Goal: Transaction & Acquisition: Purchase product/service

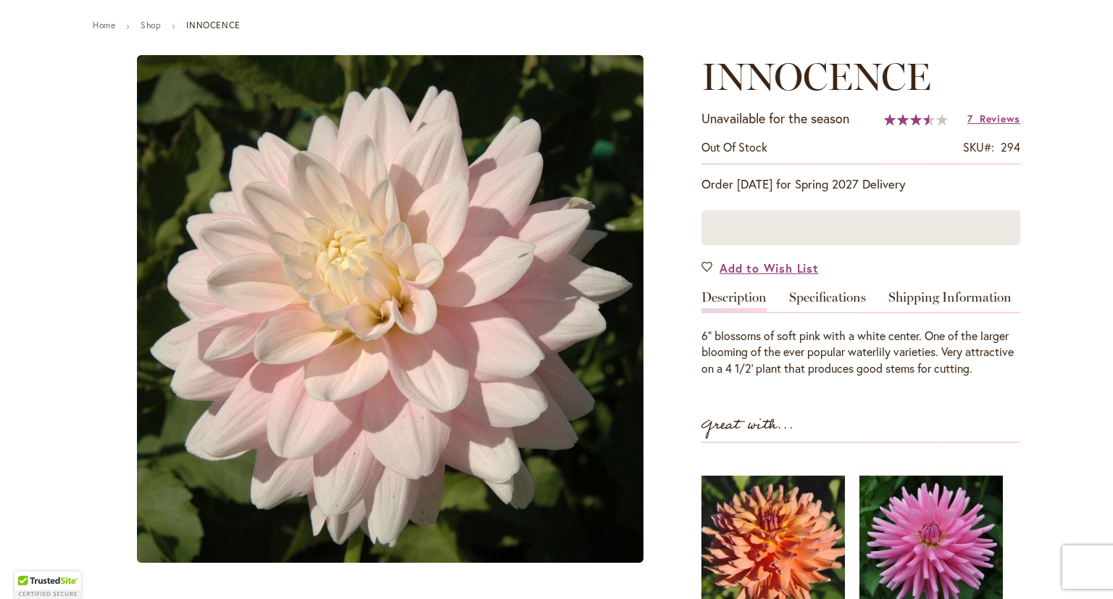
scroll to position [13, 0]
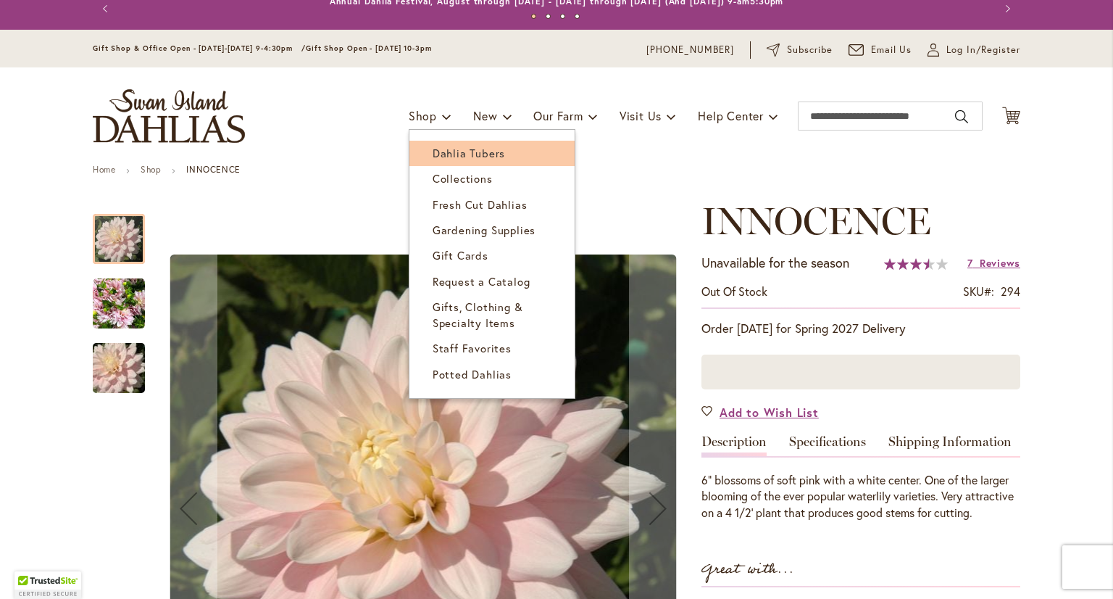
click at [443, 157] on span "Dahlia Tubers" at bounding box center [469, 153] width 72 height 14
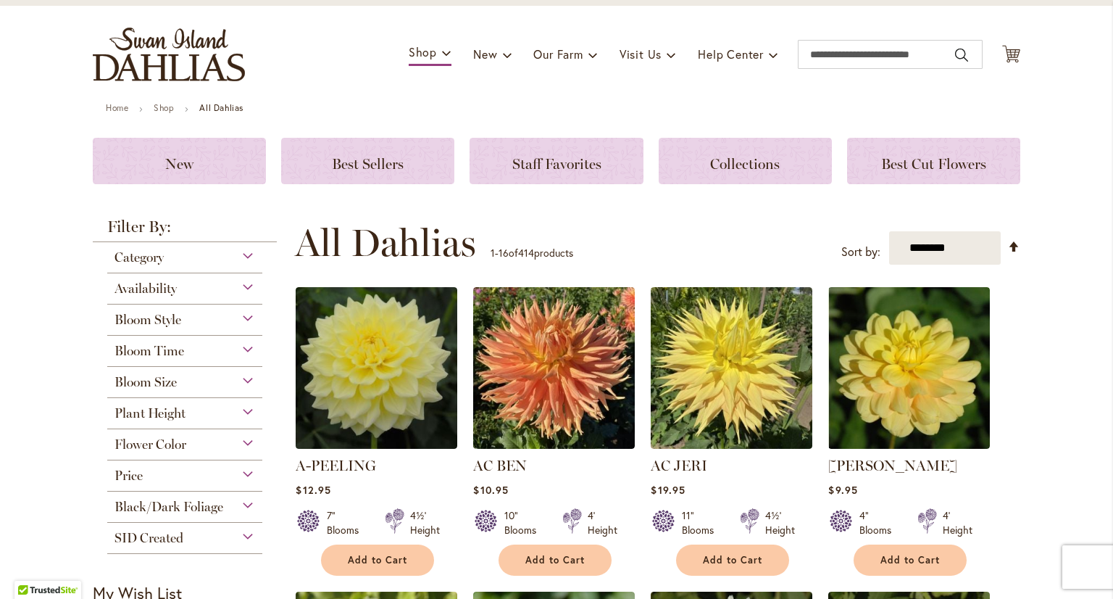
scroll to position [217, 0]
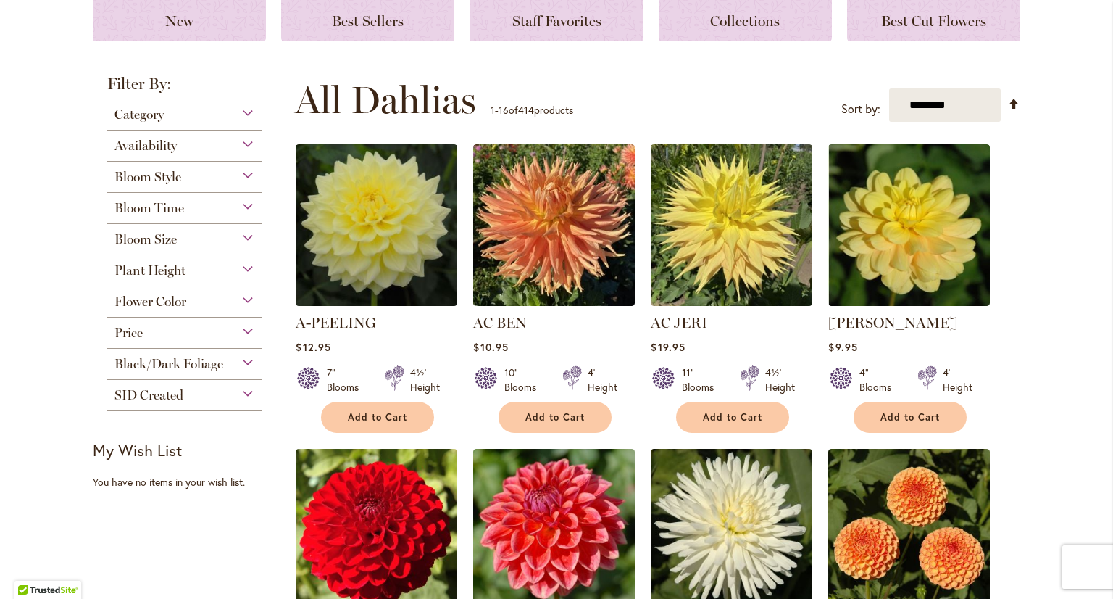
click at [121, 114] on span "Category" at bounding box center [138, 115] width 49 height 16
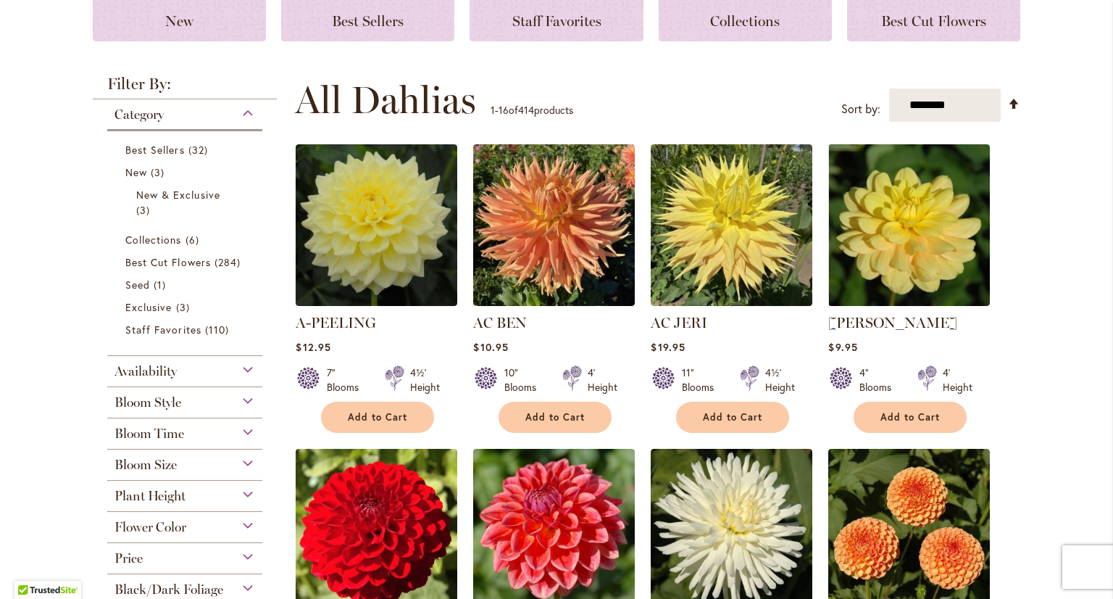
click at [121, 114] on span "Category" at bounding box center [138, 115] width 49 height 16
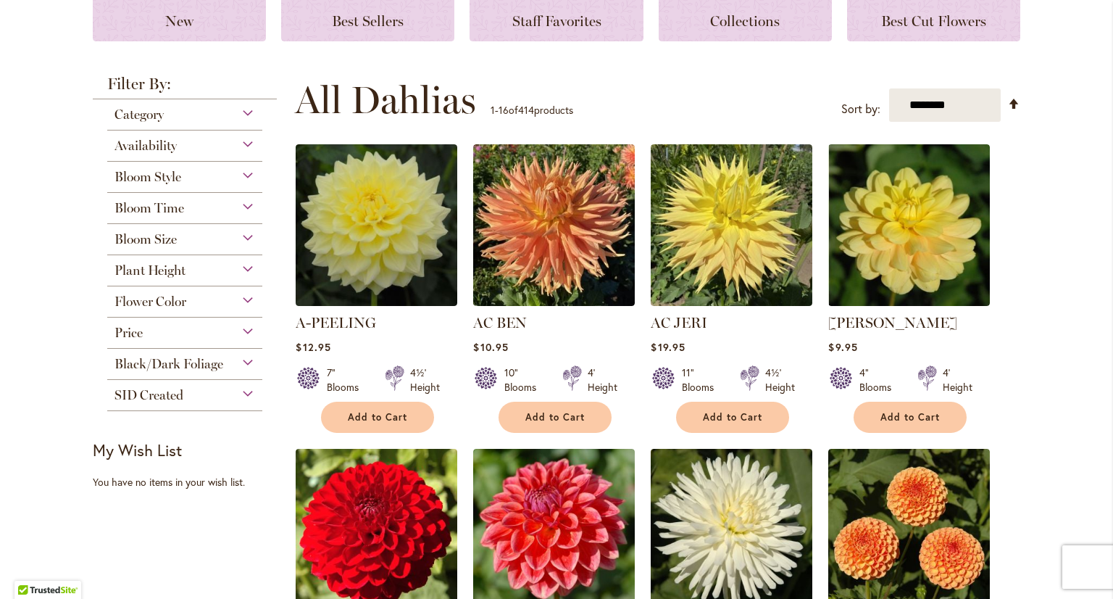
click at [132, 183] on span "Bloom Style" at bounding box center [147, 177] width 67 height 16
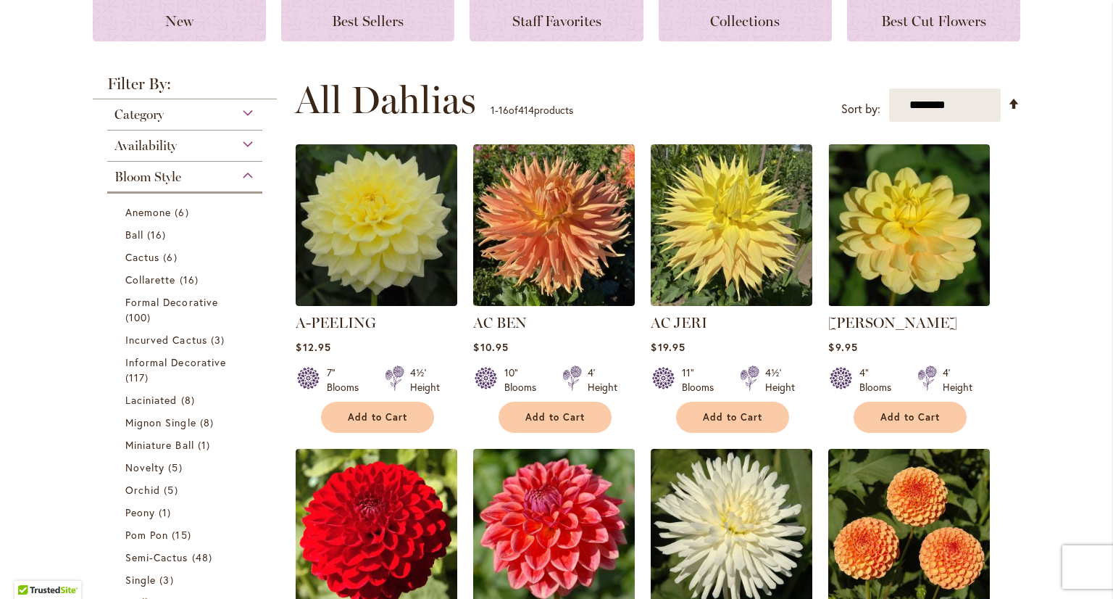
scroll to position [379, 0]
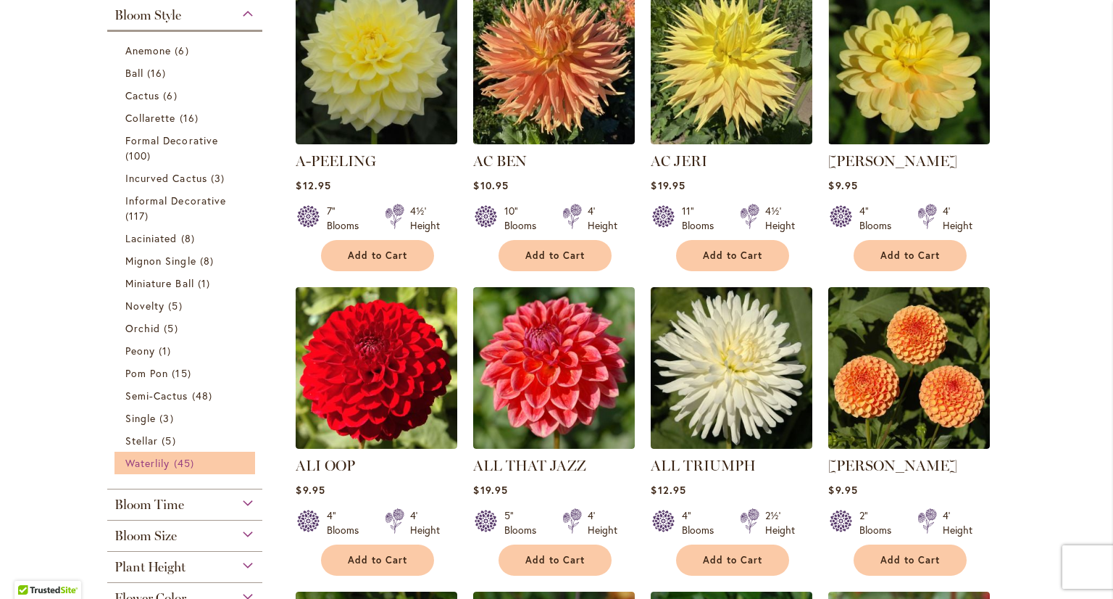
click at [141, 467] on span "Waterlily" at bounding box center [147, 463] width 44 height 14
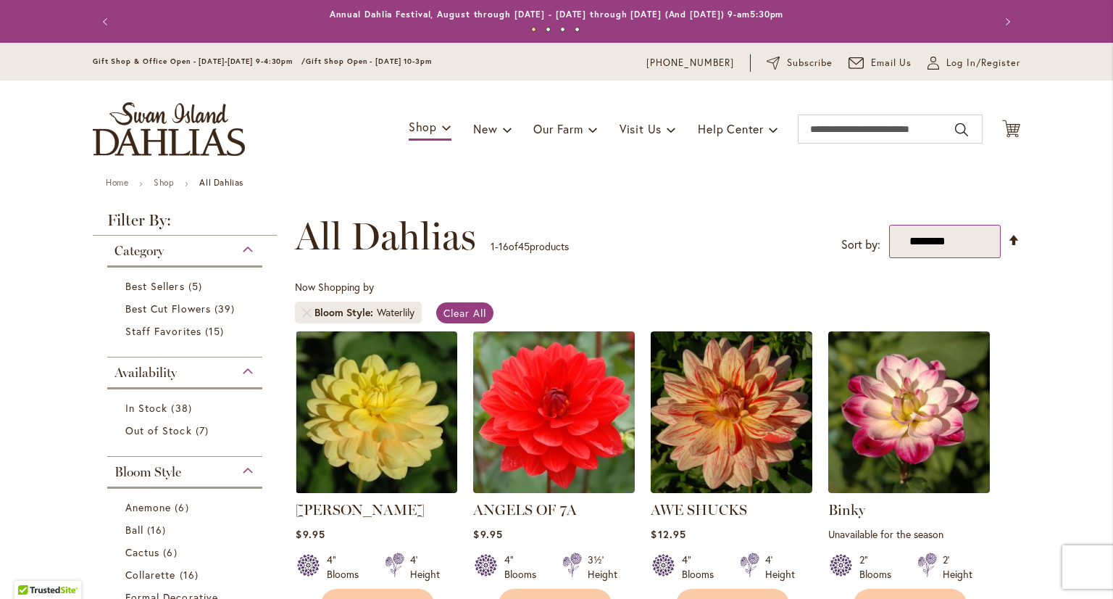
click at [956, 242] on select "**********" at bounding box center [945, 241] width 112 height 33
select select "*****"
click at [889, 225] on select "**********" at bounding box center [945, 241] width 112 height 33
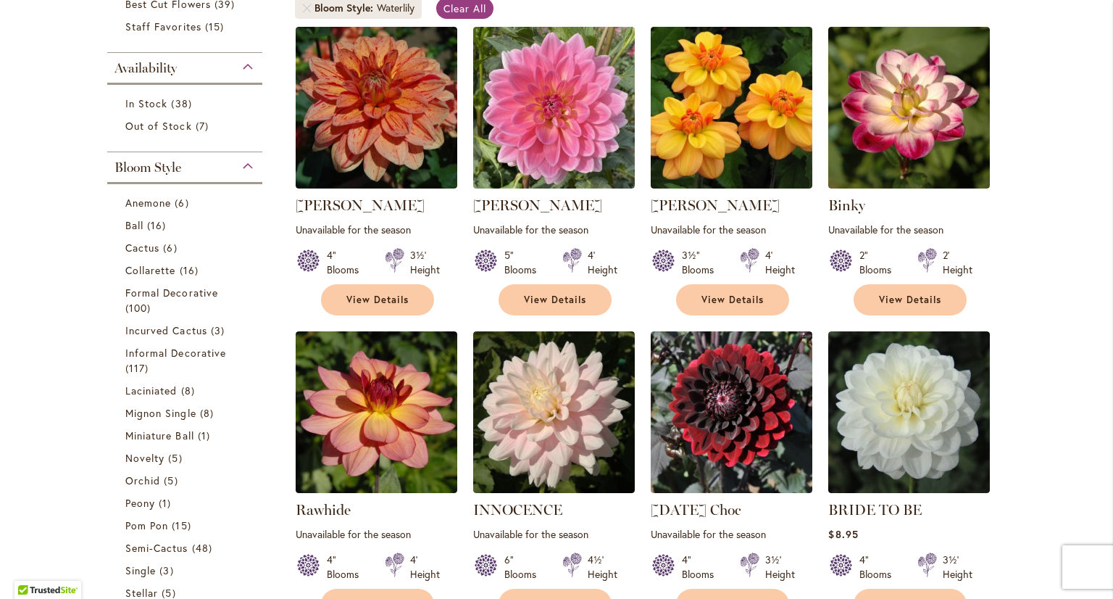
scroll to position [362, 0]
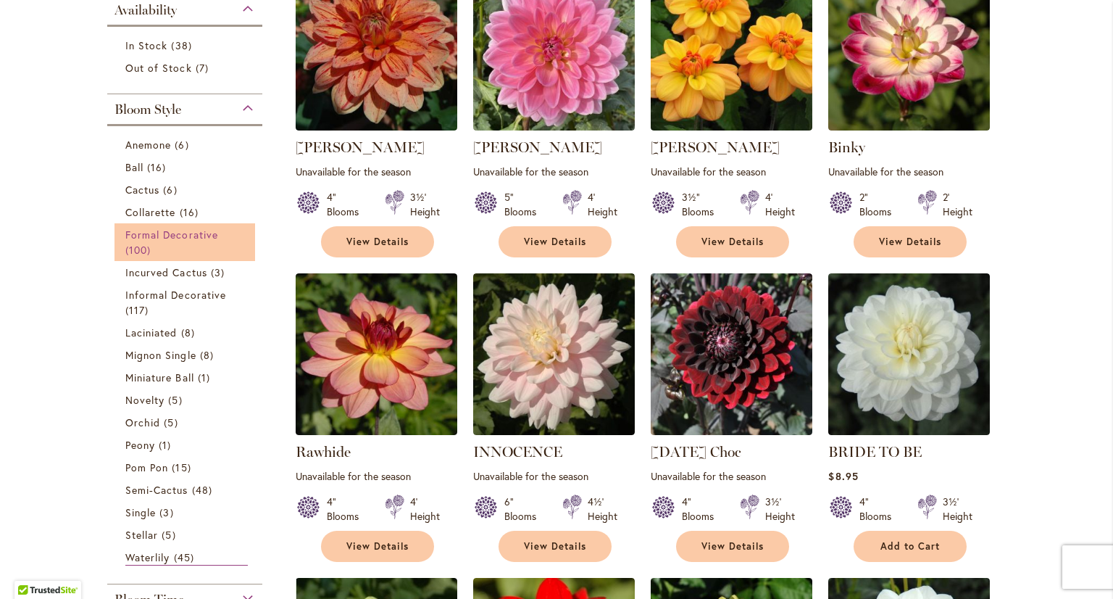
click at [133, 235] on span "Formal Decorative" at bounding box center [171, 235] width 93 height 14
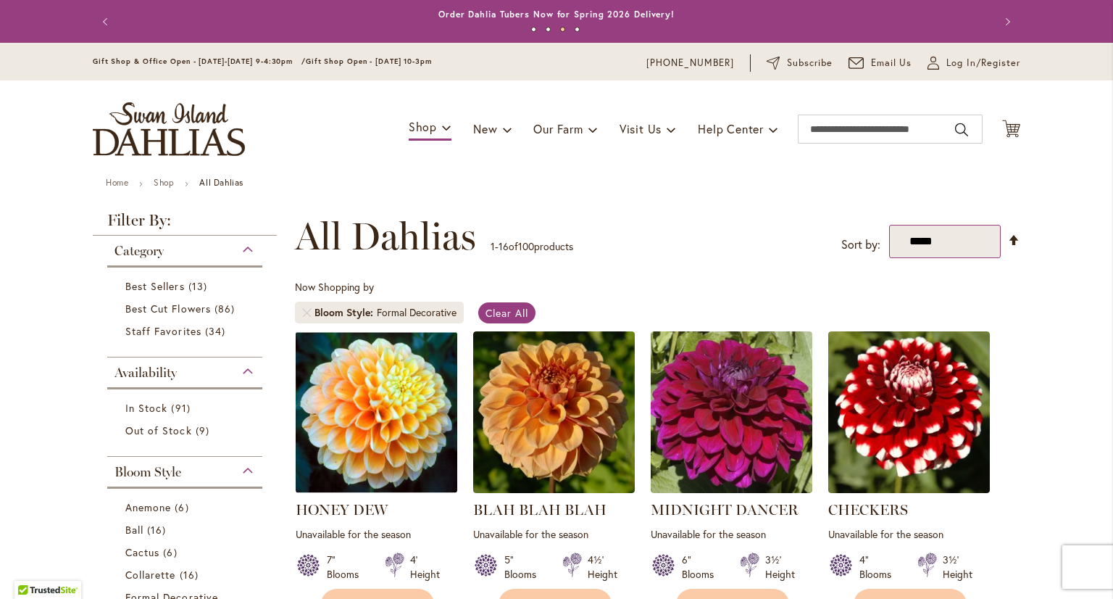
click at [936, 247] on select "**********" at bounding box center [945, 241] width 112 height 33
click at [889, 225] on select "**********" at bounding box center [945, 241] width 112 height 33
click at [1009, 241] on link "Set Descending Direction" at bounding box center [1014, 239] width 12 height 17
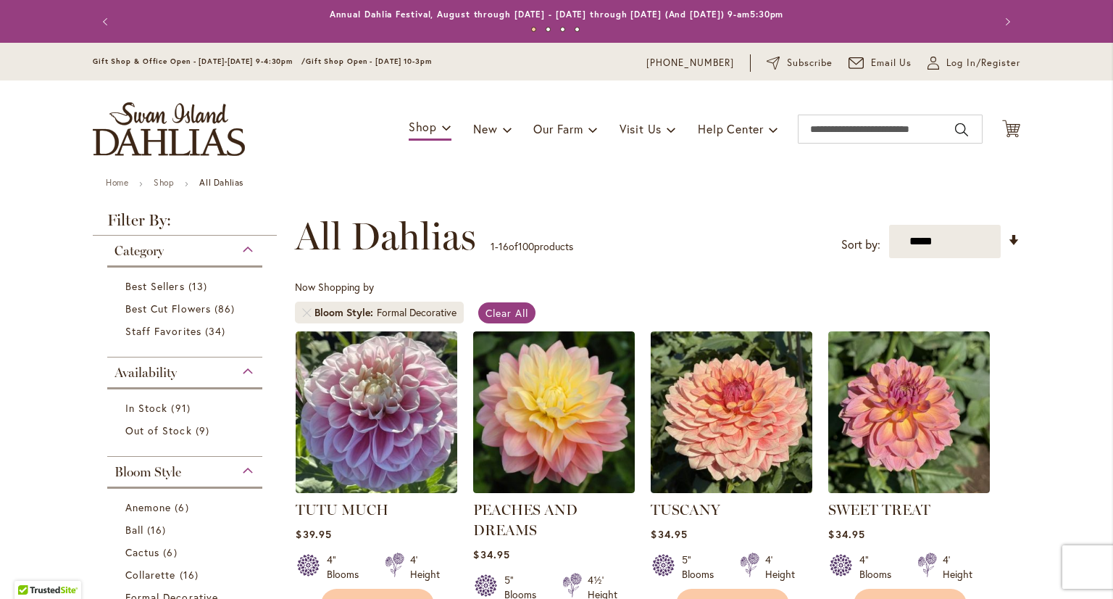
scroll to position [224, 0]
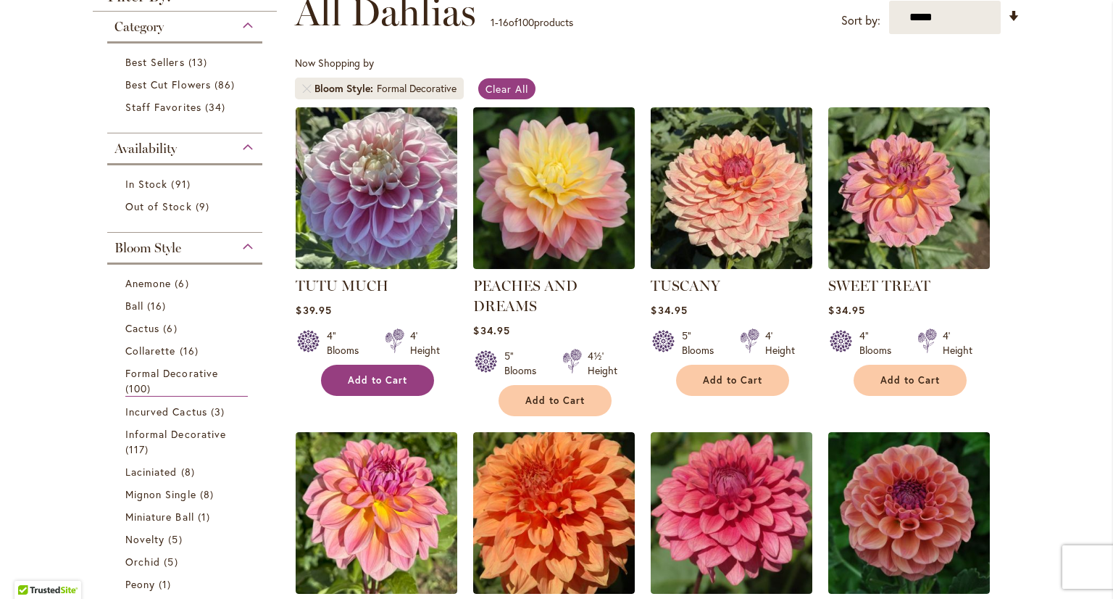
click at [366, 380] on span "Add to Cart" at bounding box center [377, 380] width 59 height 12
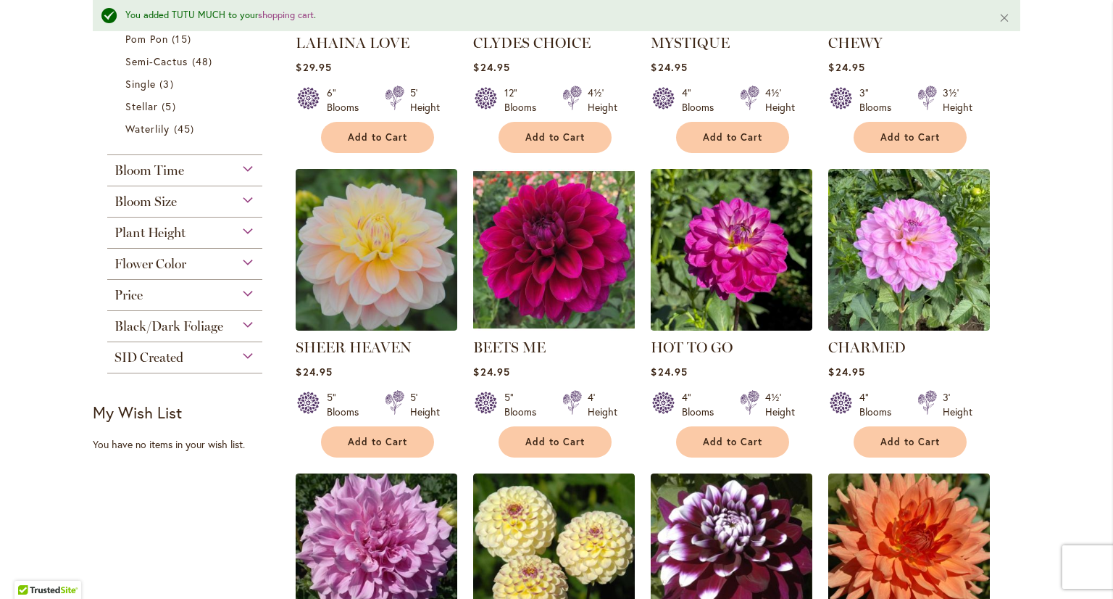
scroll to position [914, 0]
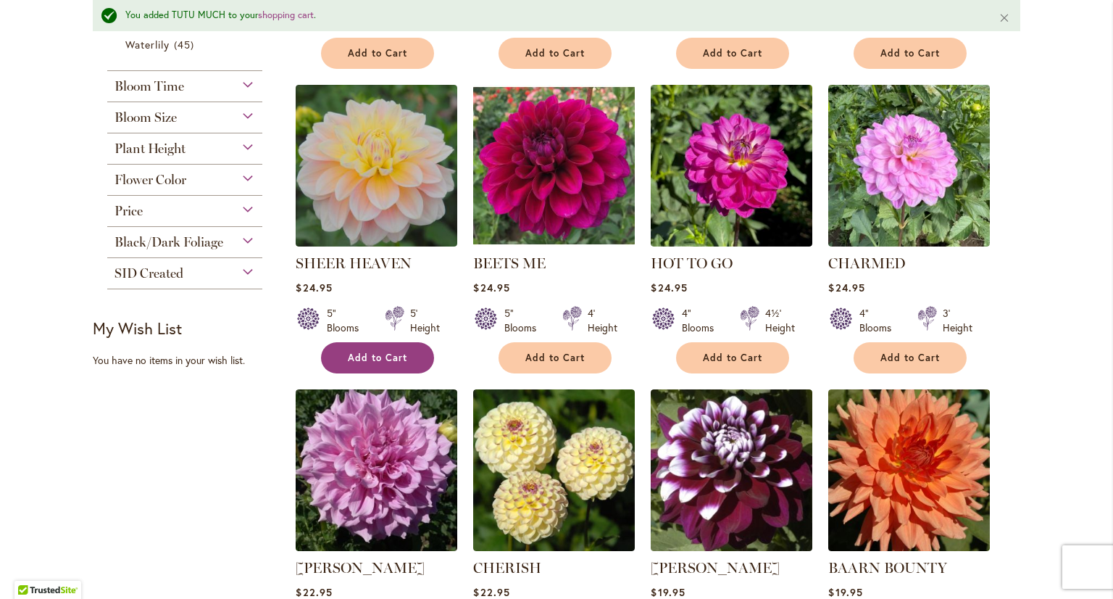
click at [352, 360] on span "Add to Cart" at bounding box center [377, 357] width 59 height 12
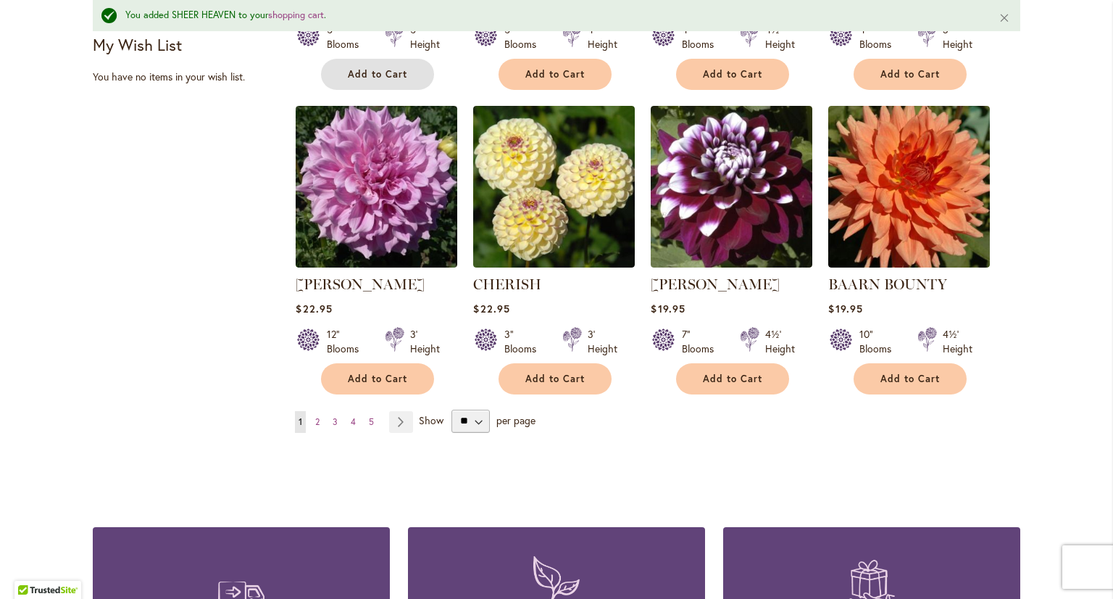
scroll to position [1276, 0]
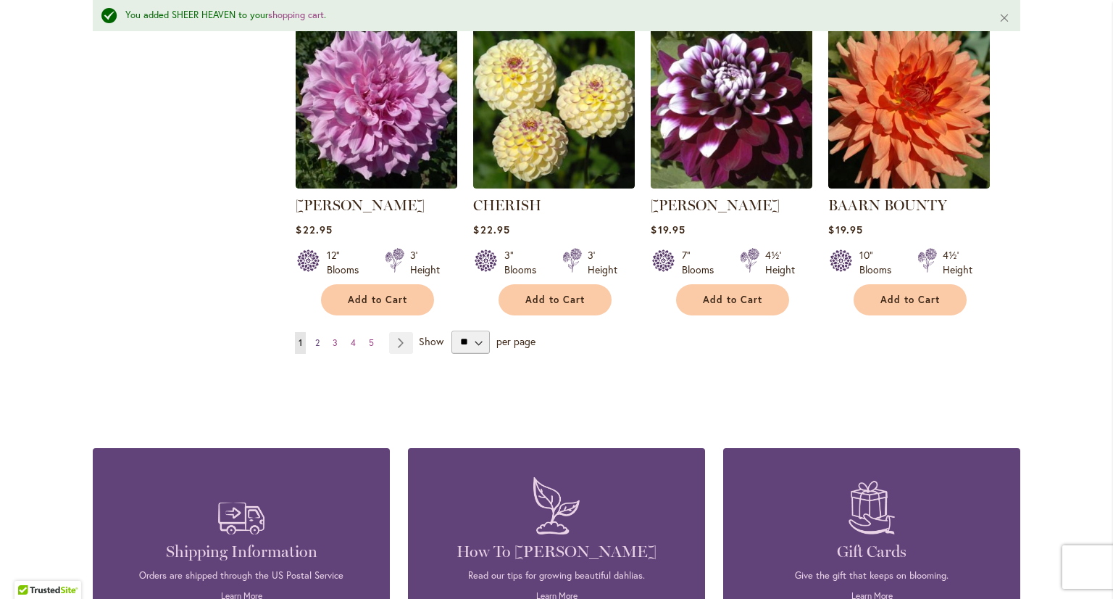
click at [315, 341] on span "2" at bounding box center [317, 342] width 4 height 11
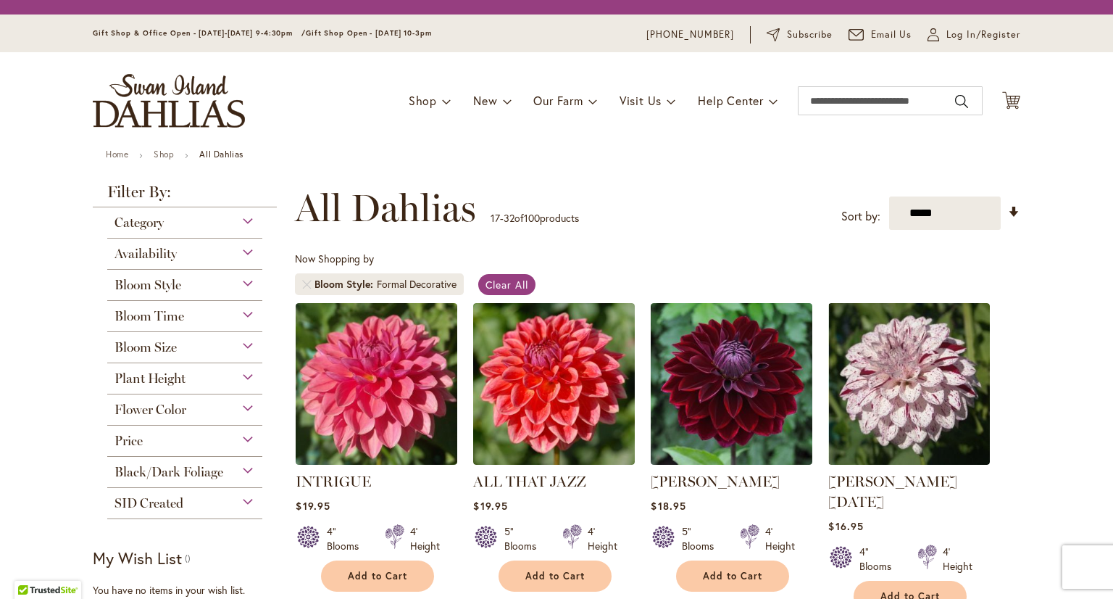
click at [136, 222] on span "Category" at bounding box center [138, 222] width 49 height 16
click at [133, 288] on span "Bloom Style" at bounding box center [147, 285] width 67 height 16
click at [236, 285] on div "Bloom Style" at bounding box center [184, 281] width 155 height 23
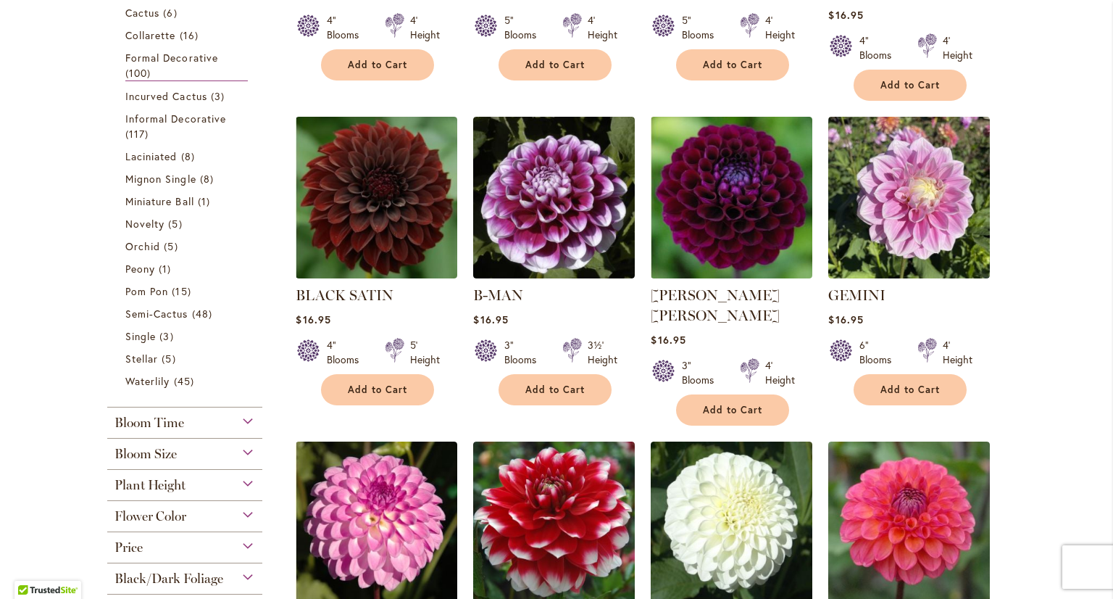
scroll to position [514, 0]
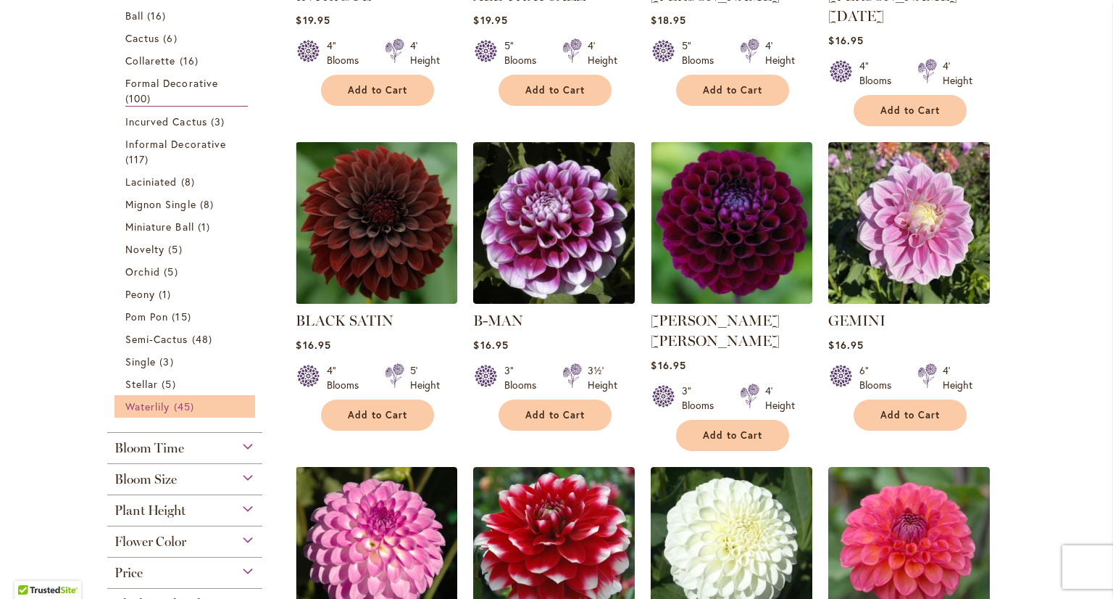
click at [132, 408] on span "Waterlily" at bounding box center [147, 406] width 44 height 14
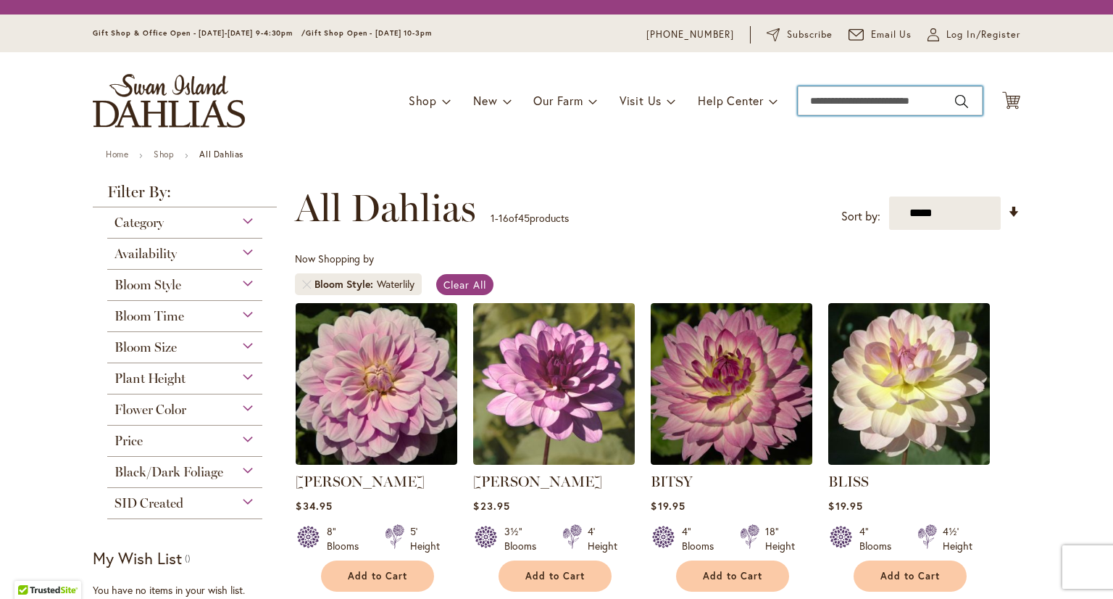
click at [838, 98] on input "Search" at bounding box center [890, 100] width 185 height 29
type input "*******"
click at [955, 90] on button "Search" at bounding box center [961, 101] width 13 height 23
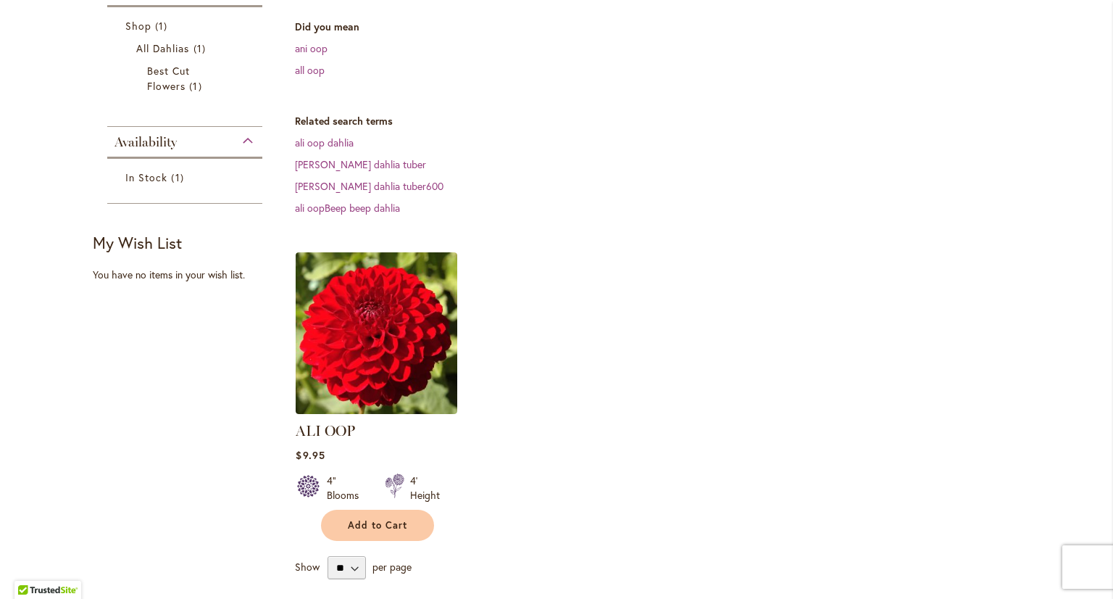
scroll to position [290, 0]
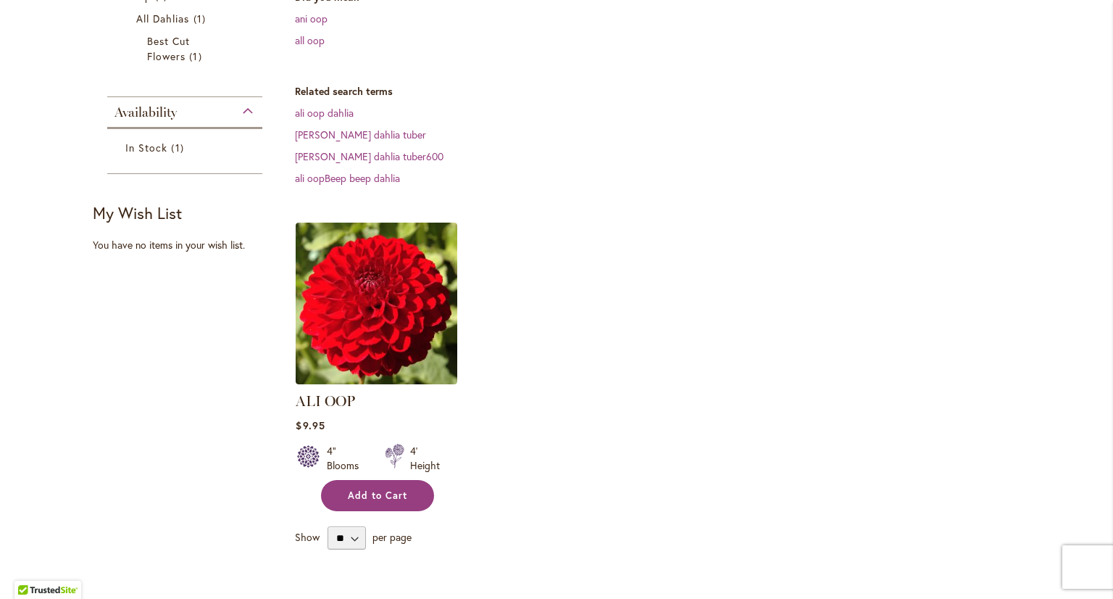
click at [362, 496] on span "Add to Cart" at bounding box center [377, 495] width 59 height 12
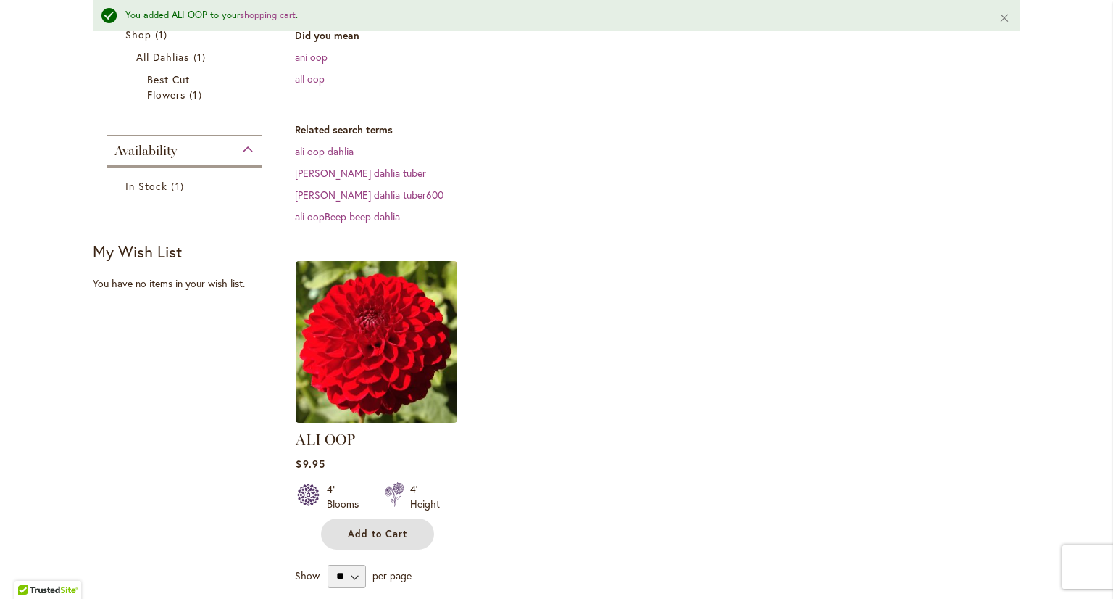
scroll to position [328, 0]
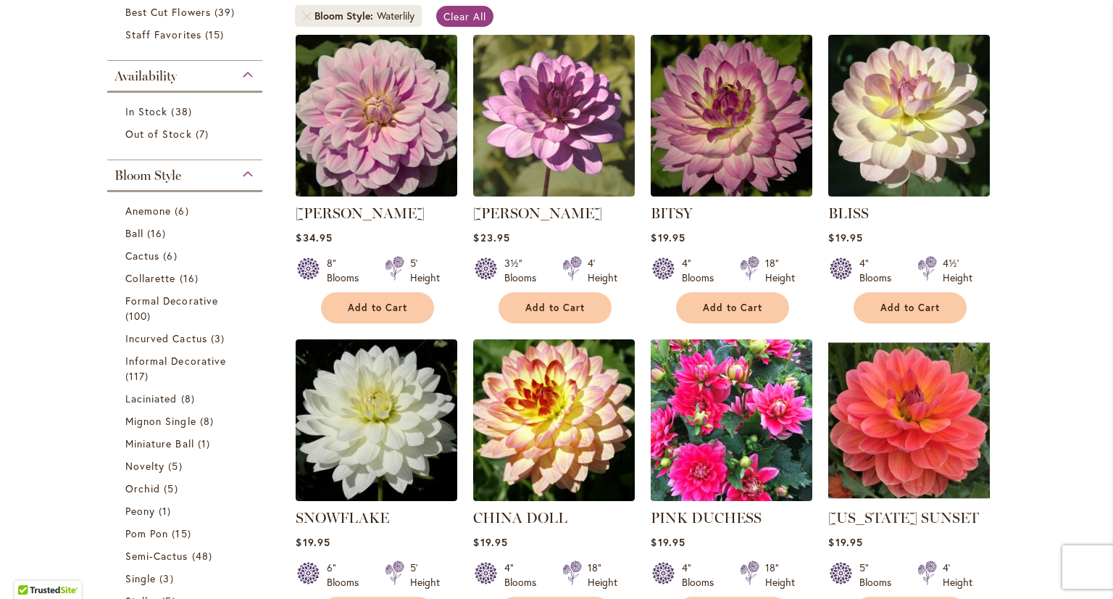
scroll to position [369, 0]
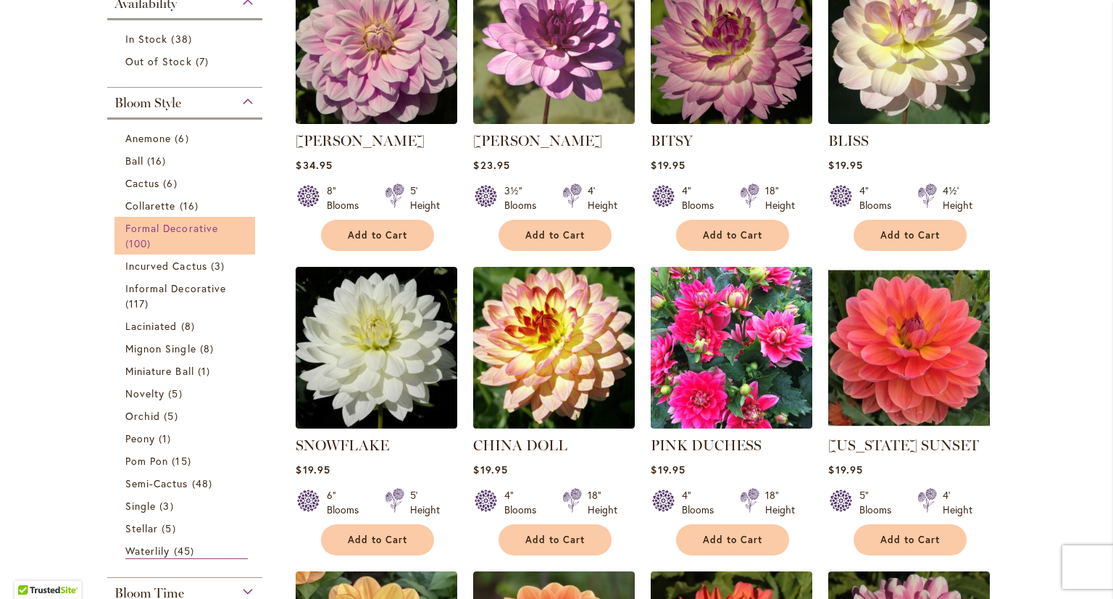
click at [144, 230] on span "Formal Decorative" at bounding box center [171, 228] width 93 height 14
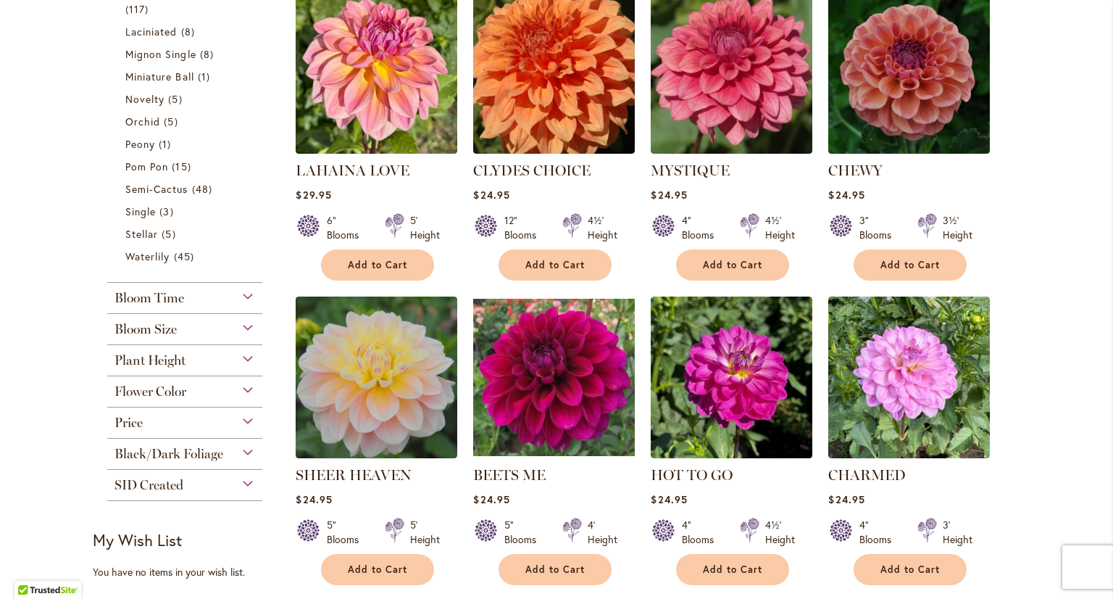
scroll to position [677, 0]
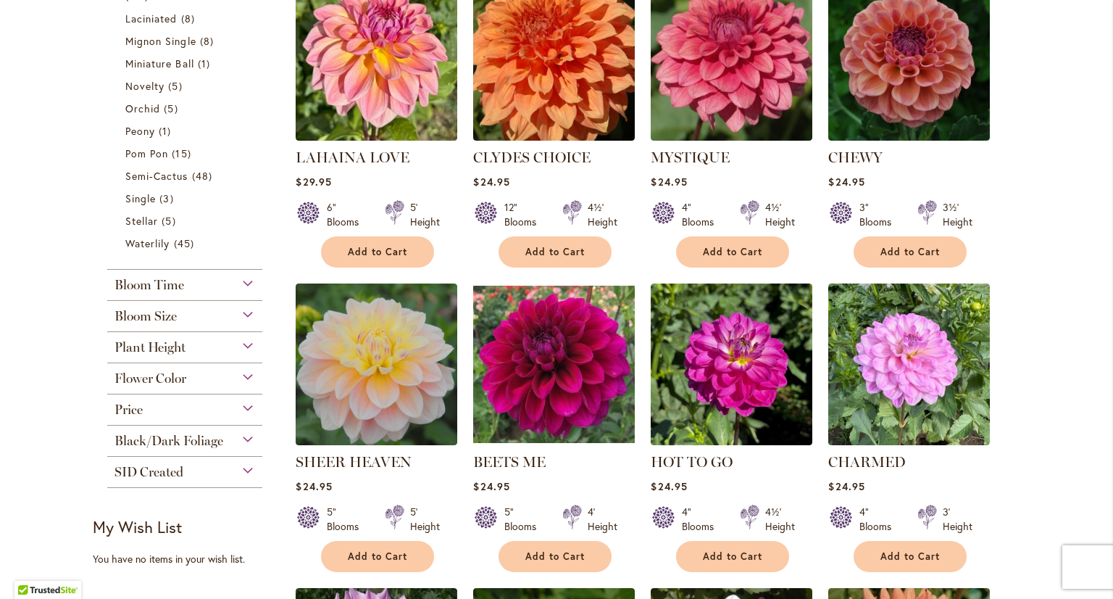
click at [151, 313] on span "Bloom Size" at bounding box center [145, 316] width 62 height 16
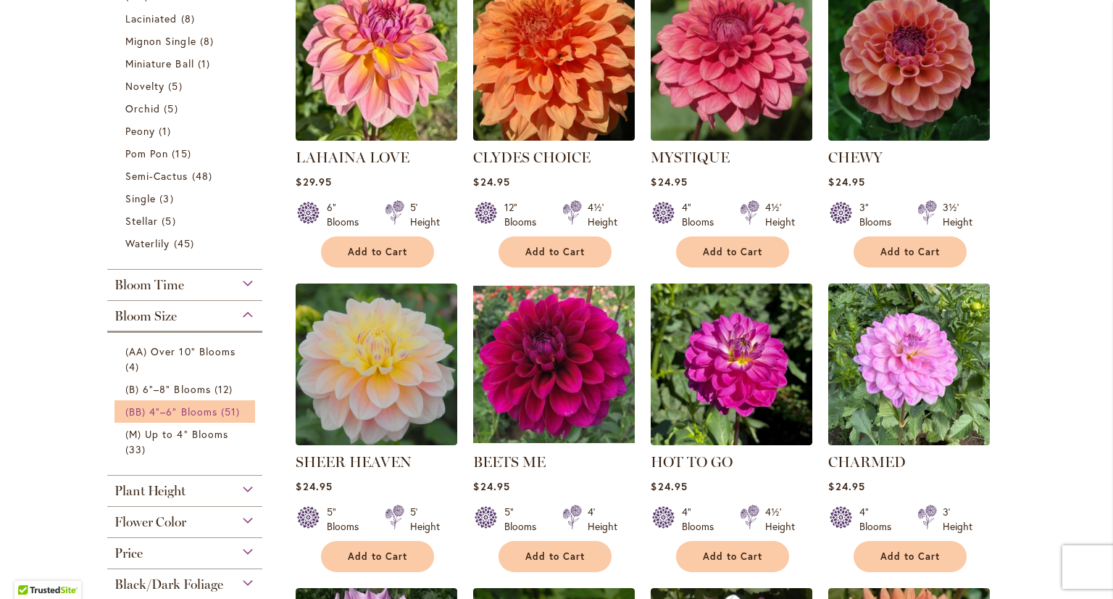
click at [151, 412] on span "(BB) 4"–6" Blooms" at bounding box center [171, 411] width 92 height 14
